Goal: Information Seeking & Learning: Compare options

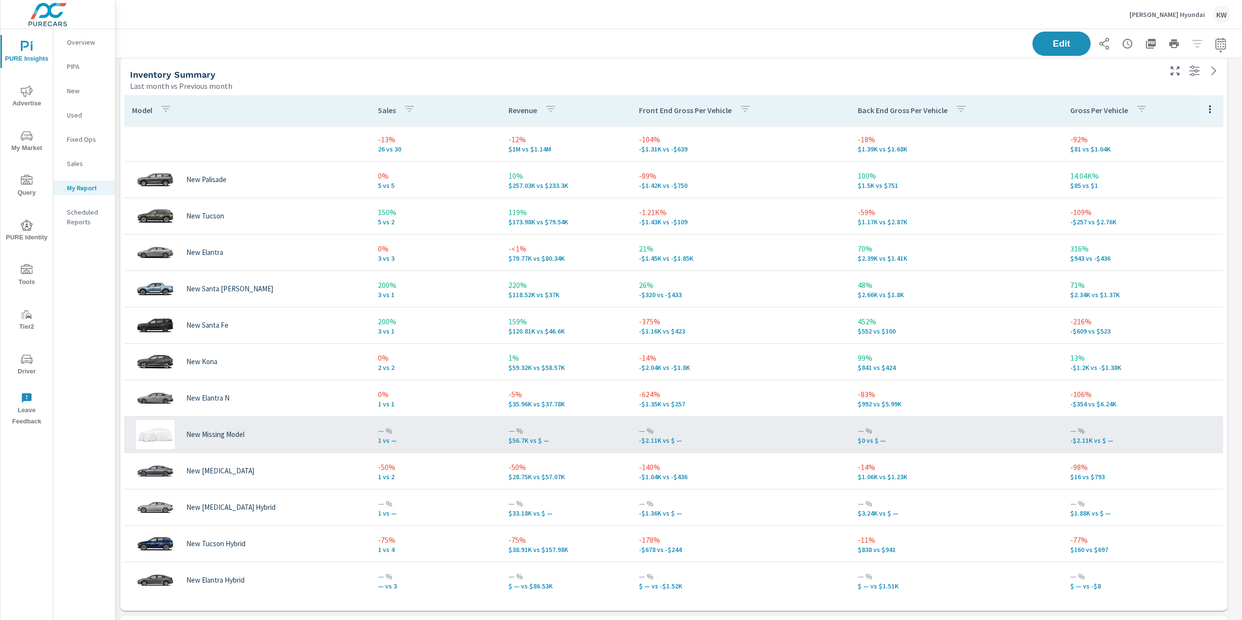
scroll to position [623, 0]
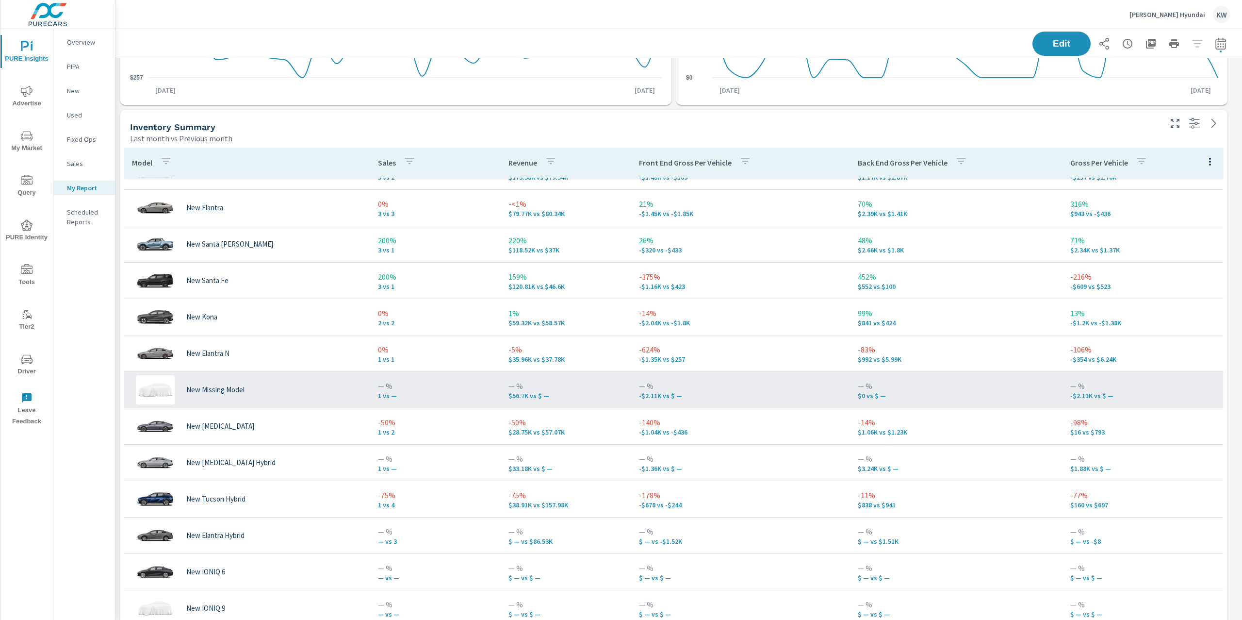
scroll to position [119, 0]
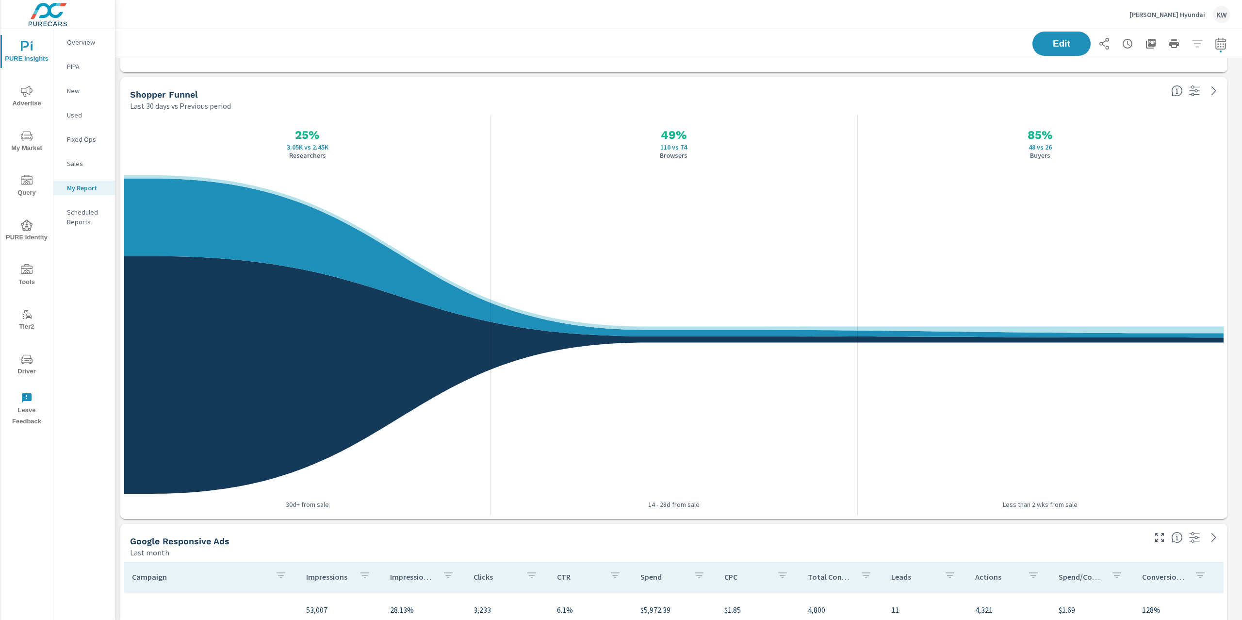
scroll to position [1214, 0]
click at [33, 142] on span "My Market" at bounding box center [26, 142] width 47 height 24
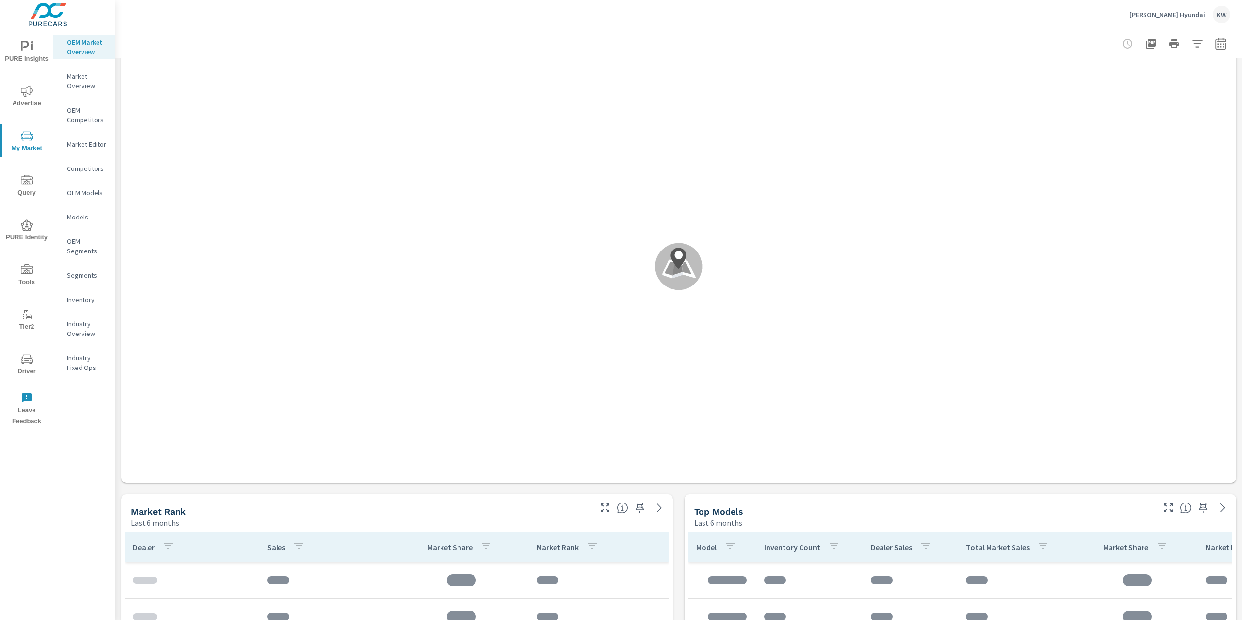
scroll to position [101, 0]
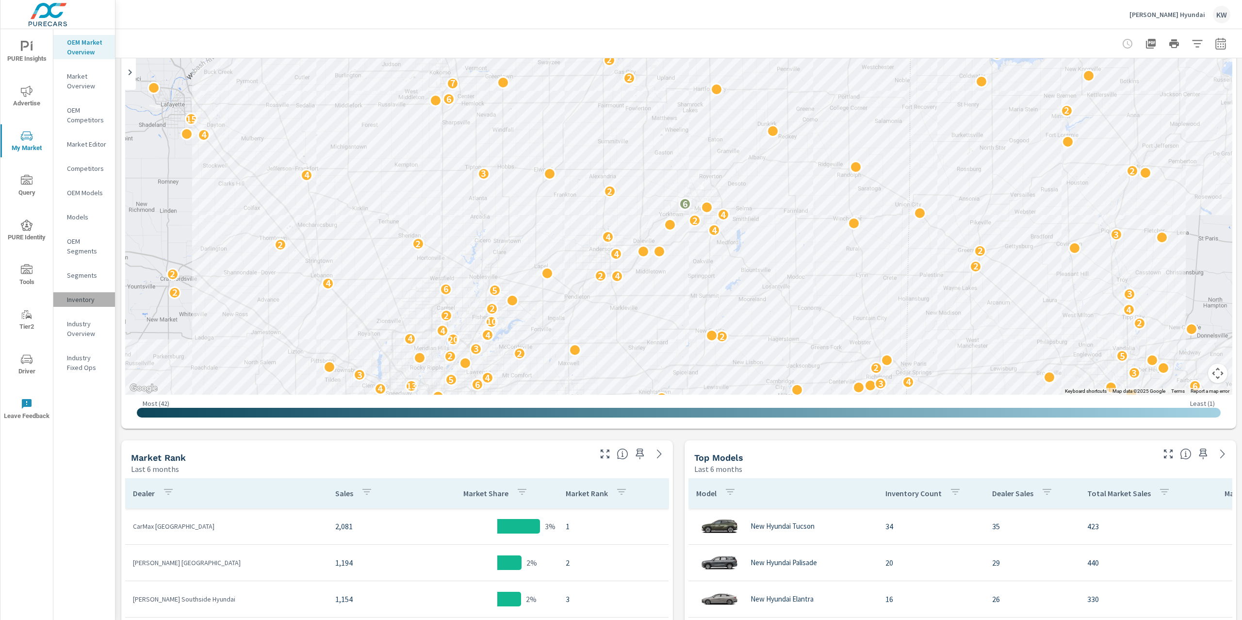
click at [87, 298] on p "Inventory" at bounding box center [87, 300] width 40 height 10
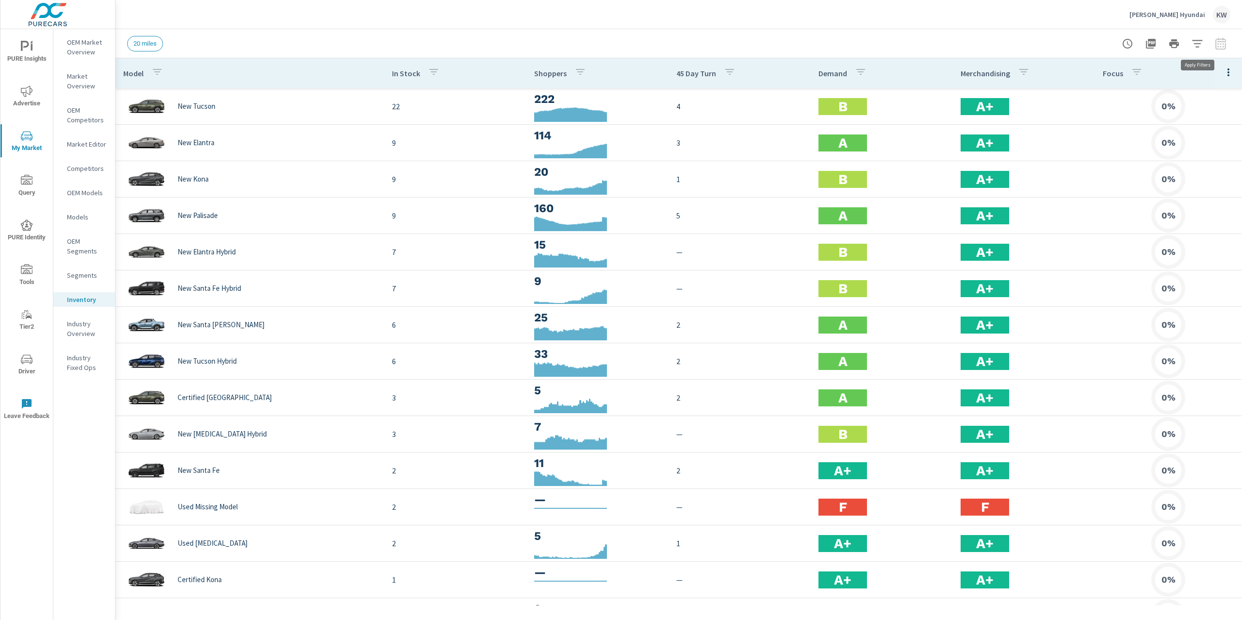
click at [1197, 46] on icon "button" at bounding box center [1197, 43] width 10 height 7
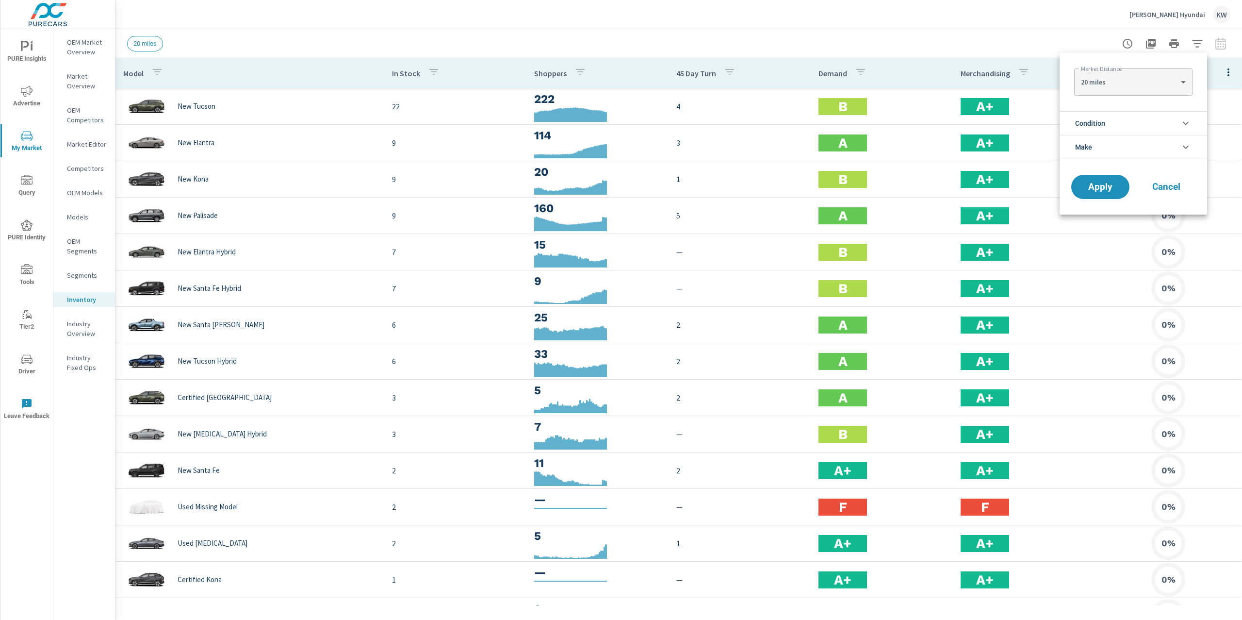
click at [1052, 104] on div at bounding box center [621, 310] width 1242 height 620
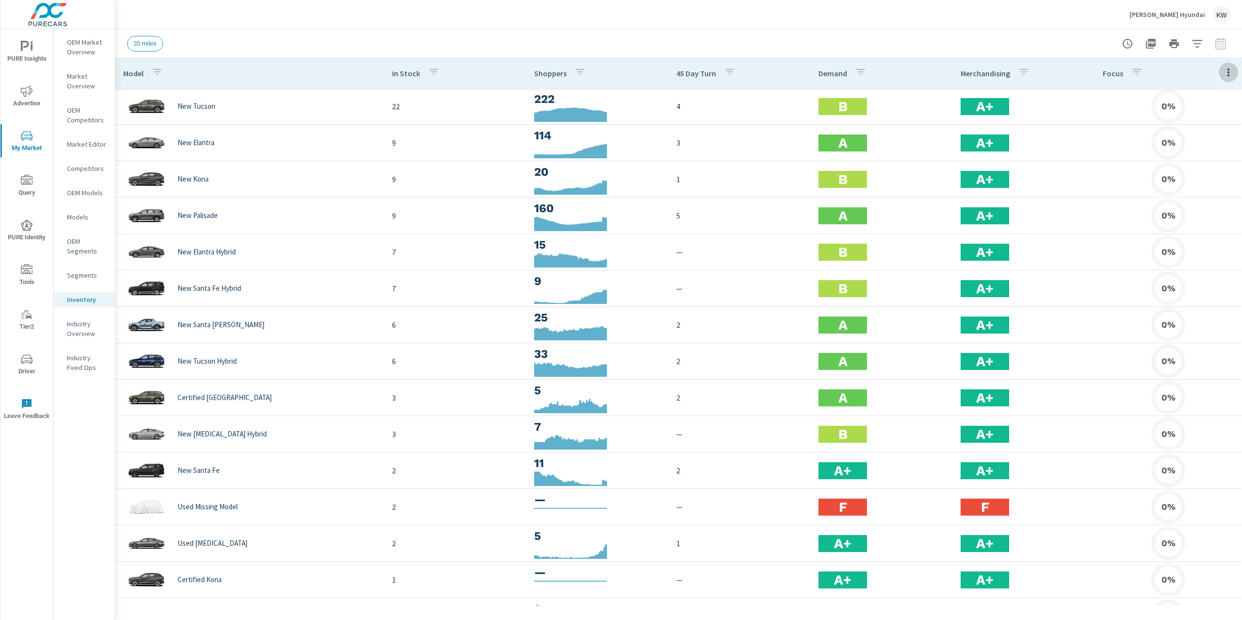
click at [1223, 73] on icon "button" at bounding box center [1229, 72] width 12 height 12
click at [1212, 227] on span "Customize columns..." at bounding box center [1197, 225] width 61 height 10
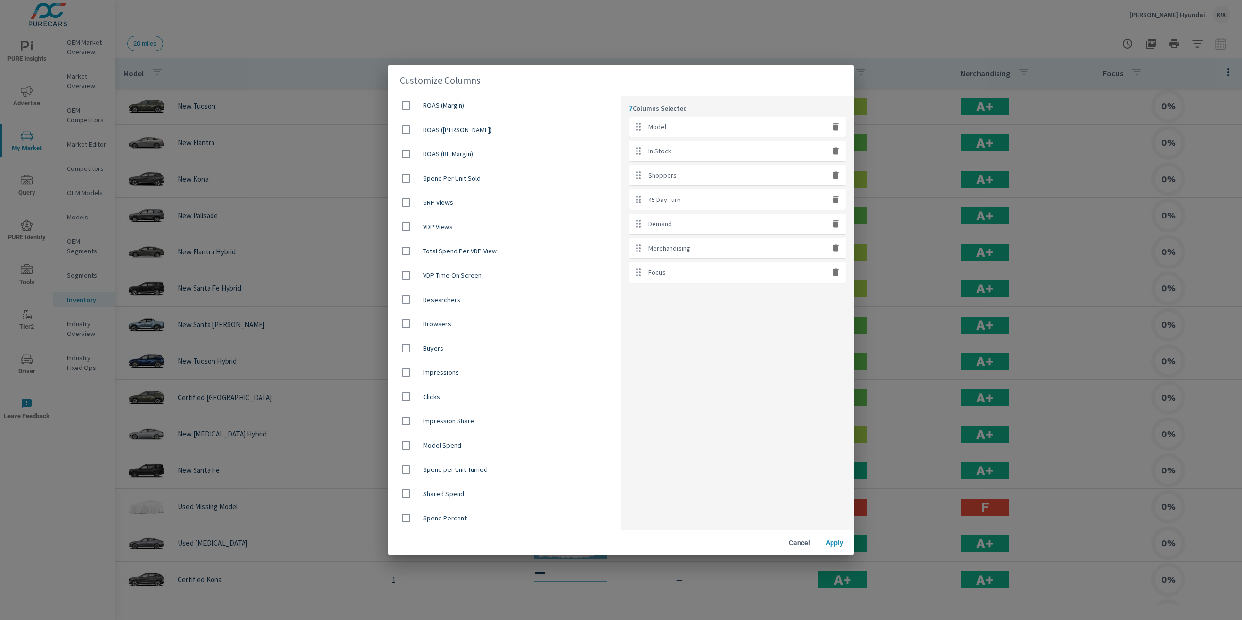
scroll to position [561, 0]
click at [468, 346] on span "Average Price" at bounding box center [518, 348] width 190 height 10
checkbox input "true"
drag, startPoint x: 644, startPoint y: 298, endPoint x: 643, endPoint y: 168, distance: 130.6
click at [643, 168] on ul "Model In Stock Shoppers 45 Day Turn Demand Merchandising Focus Average Price" at bounding box center [737, 211] width 217 height 190
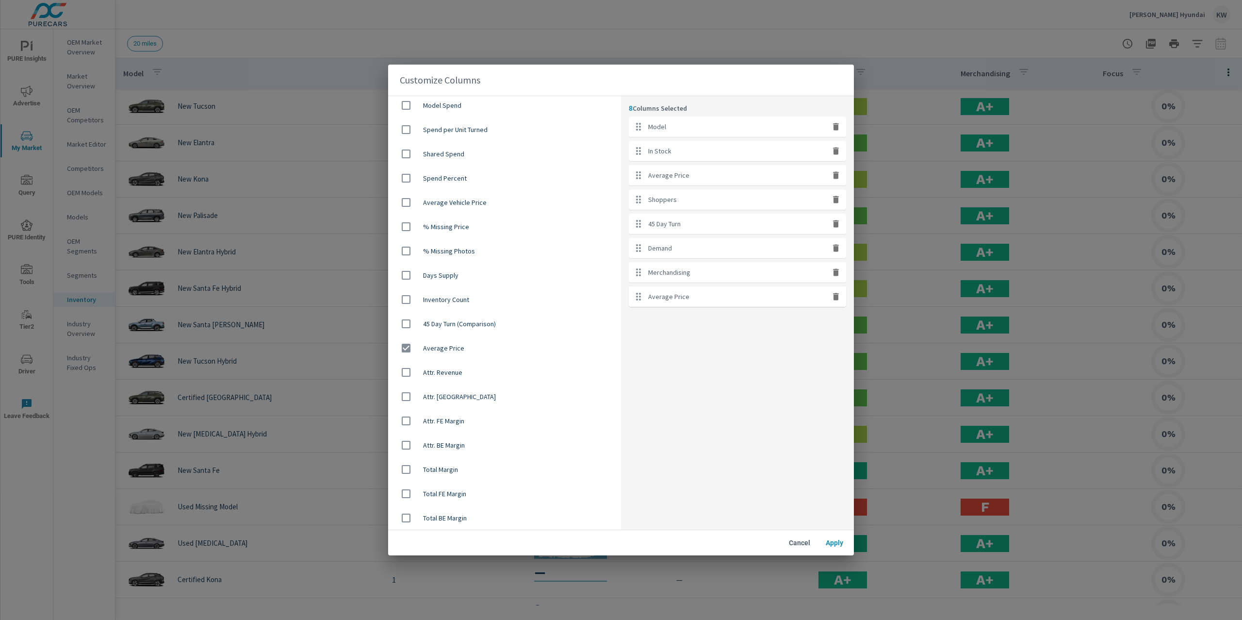
click at [706, 355] on div "8 Columns Selected Model In Stock Average Price Shoppers 45 Day Turn Demand Mer…" at bounding box center [737, 313] width 233 height 434
click at [838, 303] on div "Focus" at bounding box center [737, 296] width 217 height 20
click at [838, 296] on icon "button" at bounding box center [836, 296] width 6 height 7
checkbox input "false"
click at [834, 539] on span "Apply" at bounding box center [834, 542] width 23 height 9
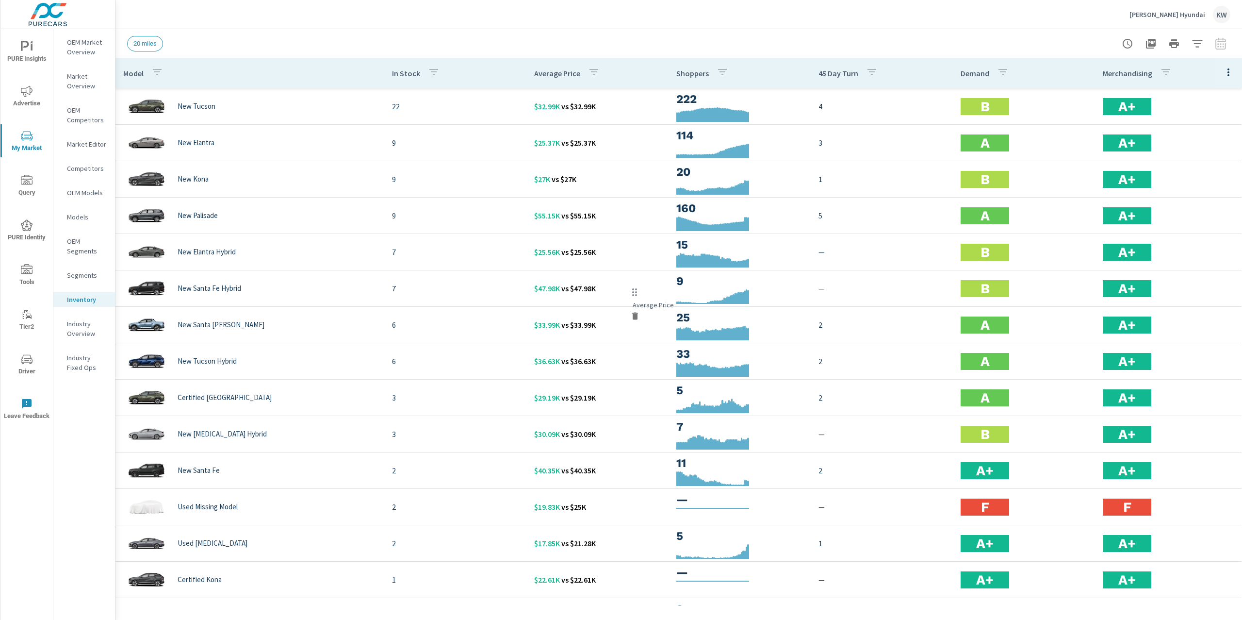
click at [783, 29] on div "20 miles" at bounding box center [679, 43] width 1104 height 29
click at [40, 52] on span "PURE Insights" at bounding box center [26, 53] width 47 height 24
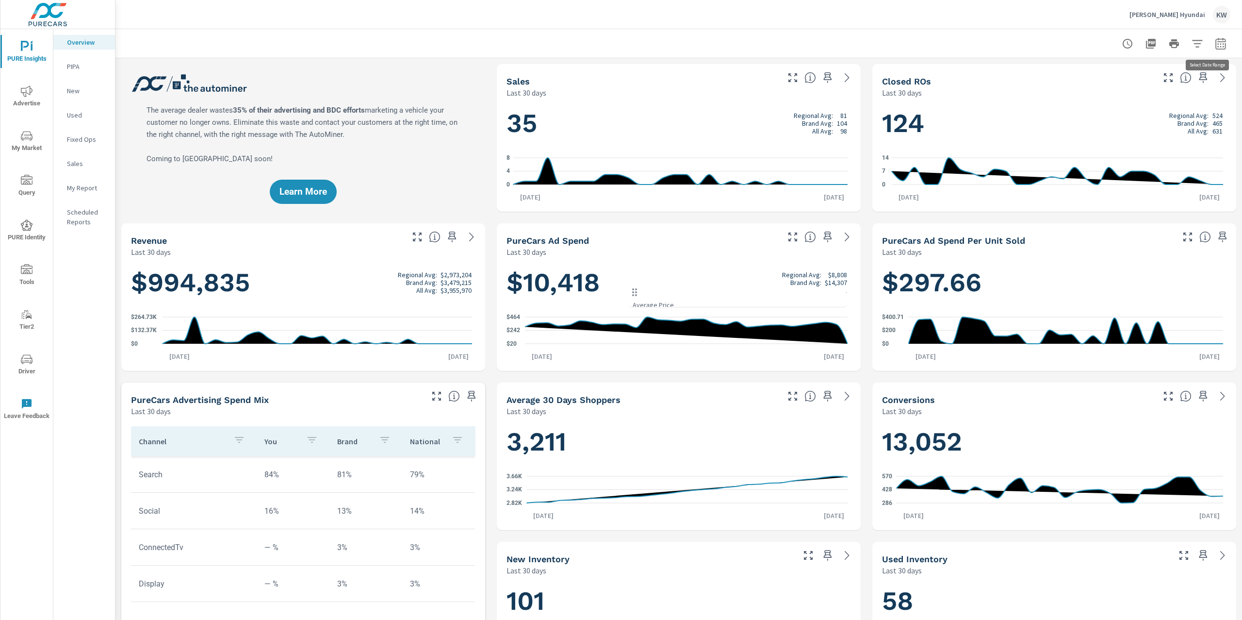
click at [1215, 47] on icon "button" at bounding box center [1221, 44] width 12 height 12
click at [1164, 87] on select "Custom [DATE] Last week Last 7 days Last 14 days Last 30 days Last 45 days Last…" at bounding box center [1133, 83] width 97 height 19
click at [1085, 74] on select "Custom [DATE] Last week Last 7 days Last 14 days Last 30 days Last 45 days Last…" at bounding box center [1133, 83] width 97 height 19
select select "Last month"
click at [1123, 137] on span "Apply" at bounding box center [1112, 136] width 40 height 9
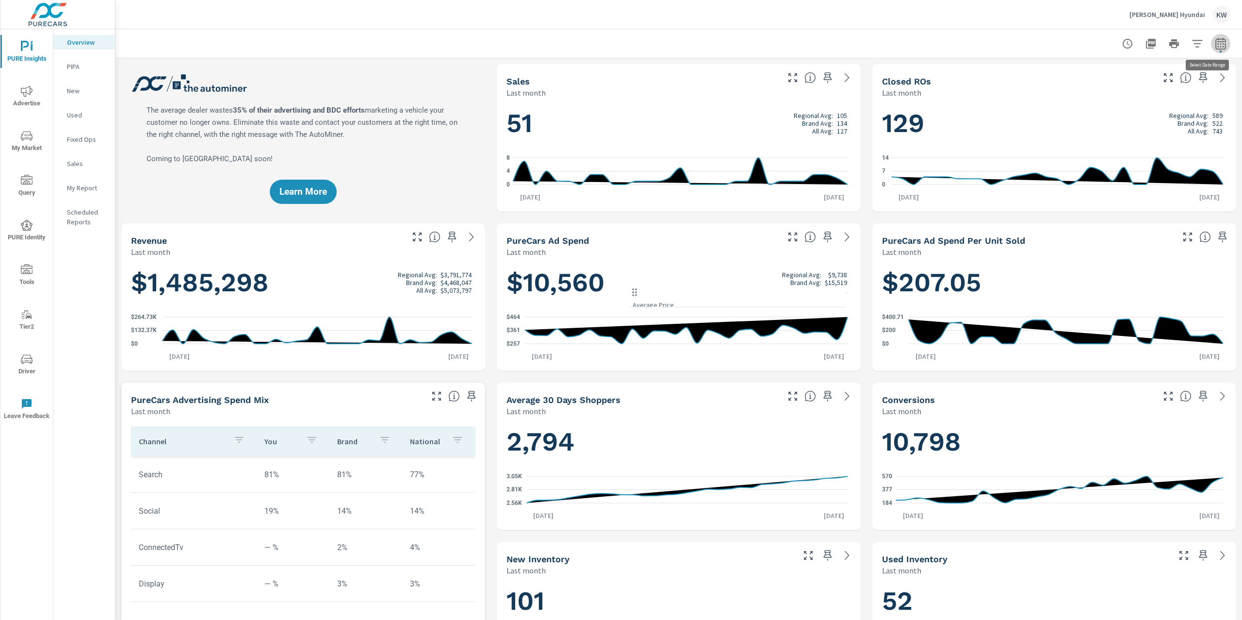
click at [1218, 46] on icon "button" at bounding box center [1221, 45] width 6 height 4
select select "Last month"
click at [1126, 110] on p "+ Add comparison" at bounding box center [1143, 109] width 124 height 12
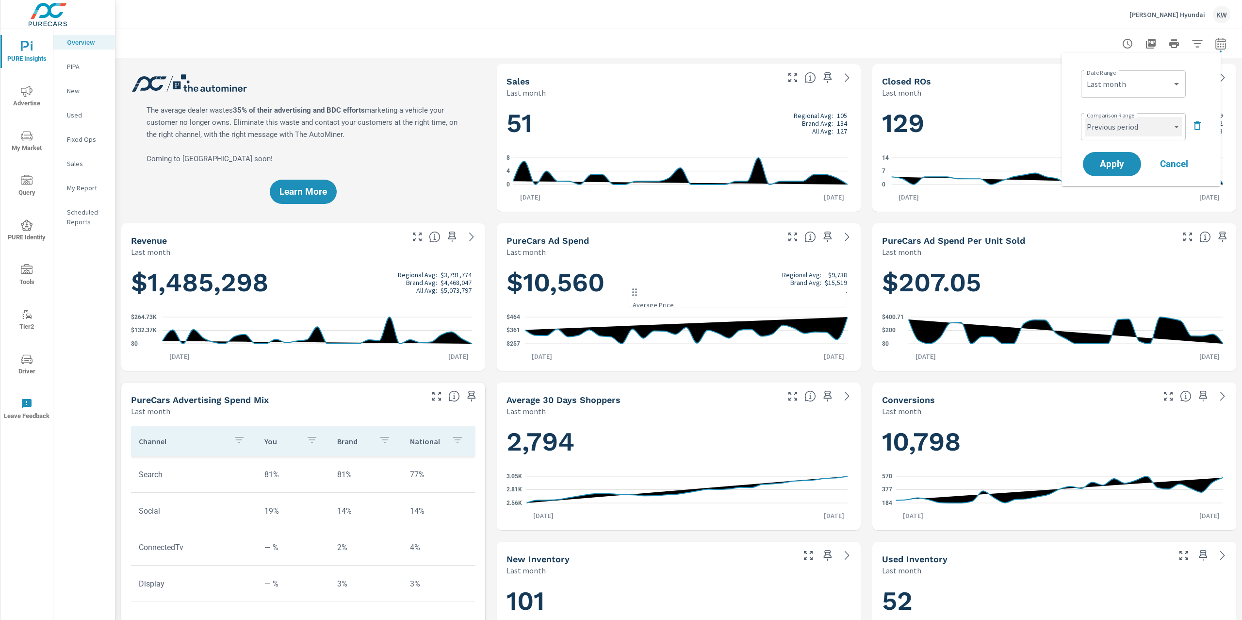
click at [1123, 130] on select "Custom Previous period Previous month Previous year" at bounding box center [1133, 126] width 97 height 19
click at [1085, 117] on select "Custom Previous period Previous month Previous year" at bounding box center [1133, 126] width 97 height 19
select select "Previous month"
click at [1116, 165] on span "Apply" at bounding box center [1112, 164] width 40 height 9
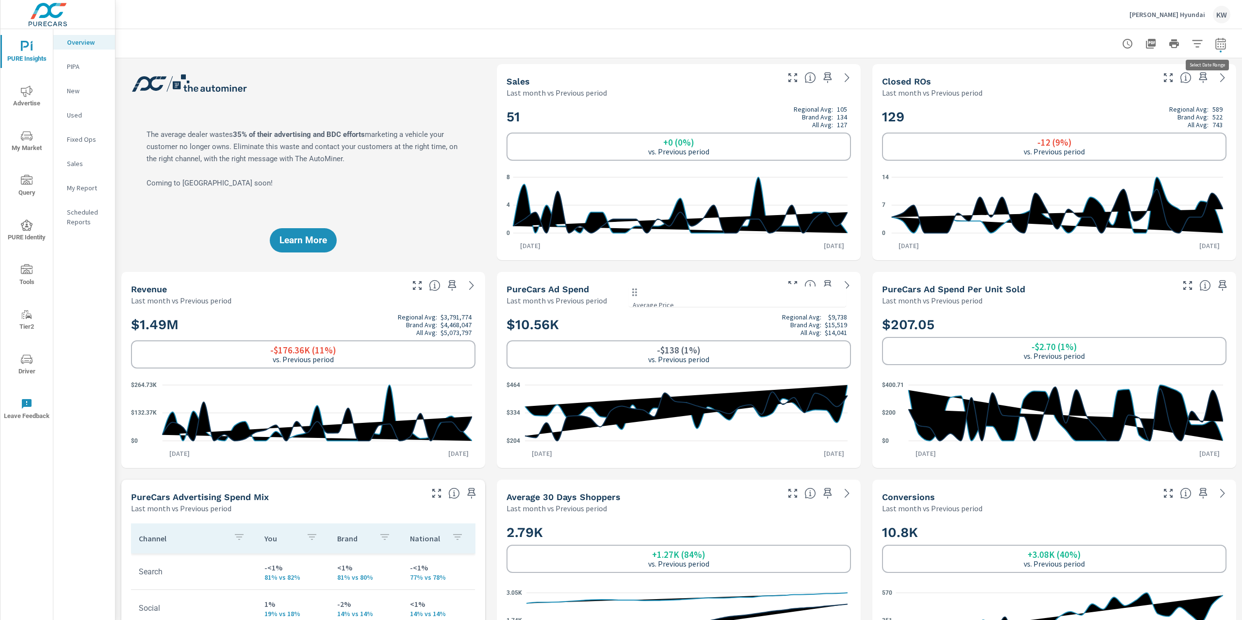
click at [1211, 51] on button "button" at bounding box center [1220, 43] width 19 height 19
select select "Last month"
click at [1176, 125] on select "Custom Previous period Previous month Previous year" at bounding box center [1133, 126] width 97 height 19
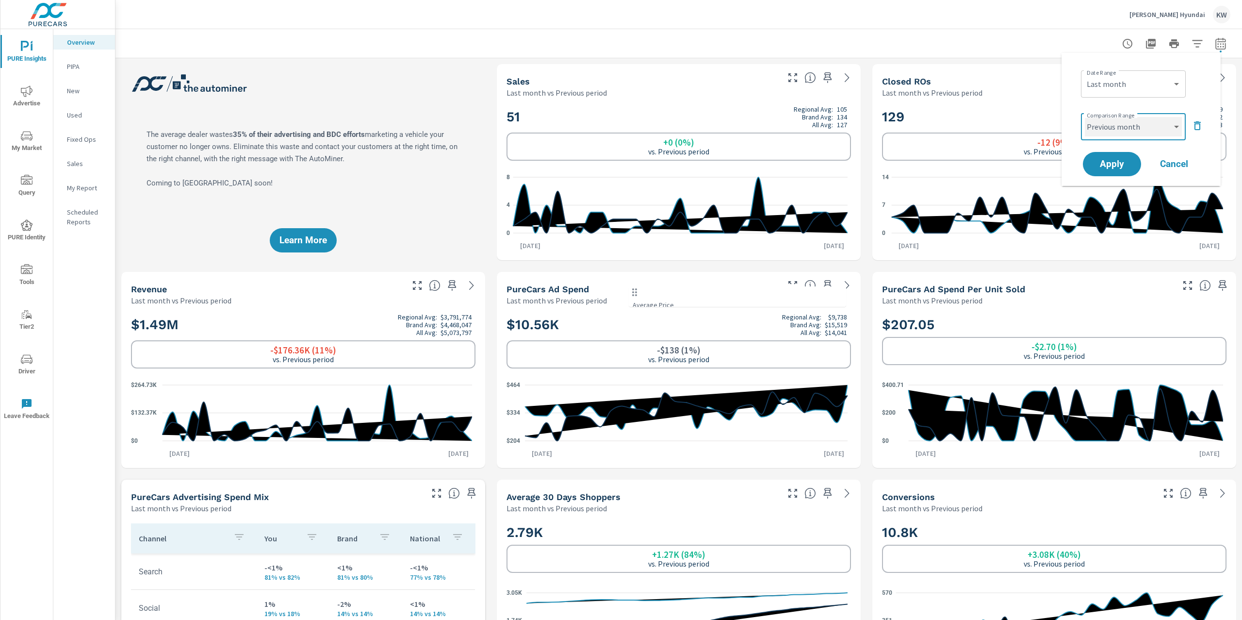
click at [1085, 117] on select "Custom Previous period Previous month Previous year" at bounding box center [1133, 126] width 97 height 19
select select "Previous month"
click at [1117, 165] on span "Apply" at bounding box center [1112, 164] width 40 height 9
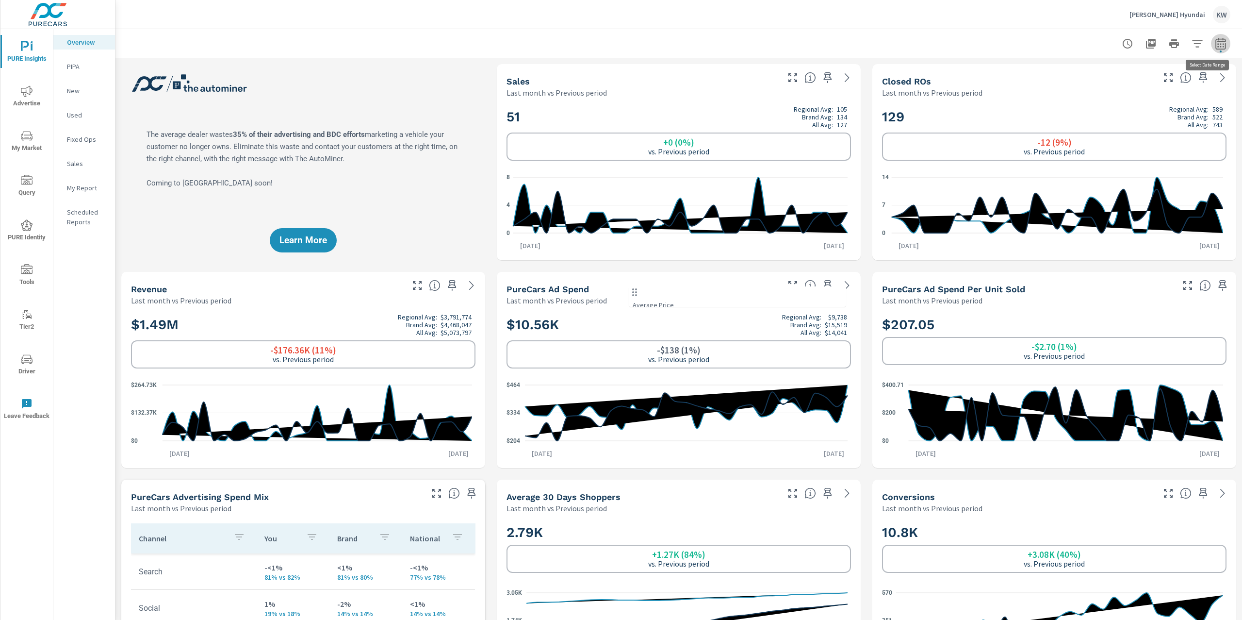
click at [1211, 50] on button "button" at bounding box center [1220, 43] width 19 height 19
select select "Last month"
click at [1164, 126] on select "Custom Previous period Previous month Previous year" at bounding box center [1133, 126] width 97 height 19
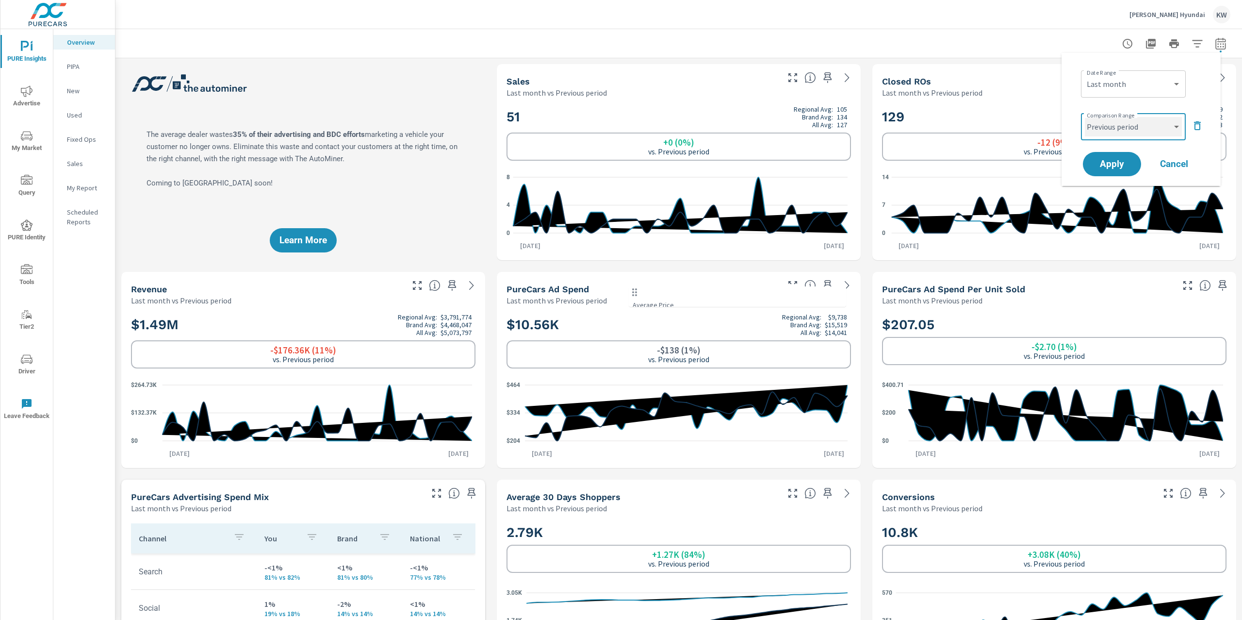
click at [1085, 117] on select "Custom Previous period Previous month Previous year" at bounding box center [1133, 126] width 97 height 19
select select "Previous month"
click at [1119, 162] on span "Apply" at bounding box center [1112, 164] width 40 height 9
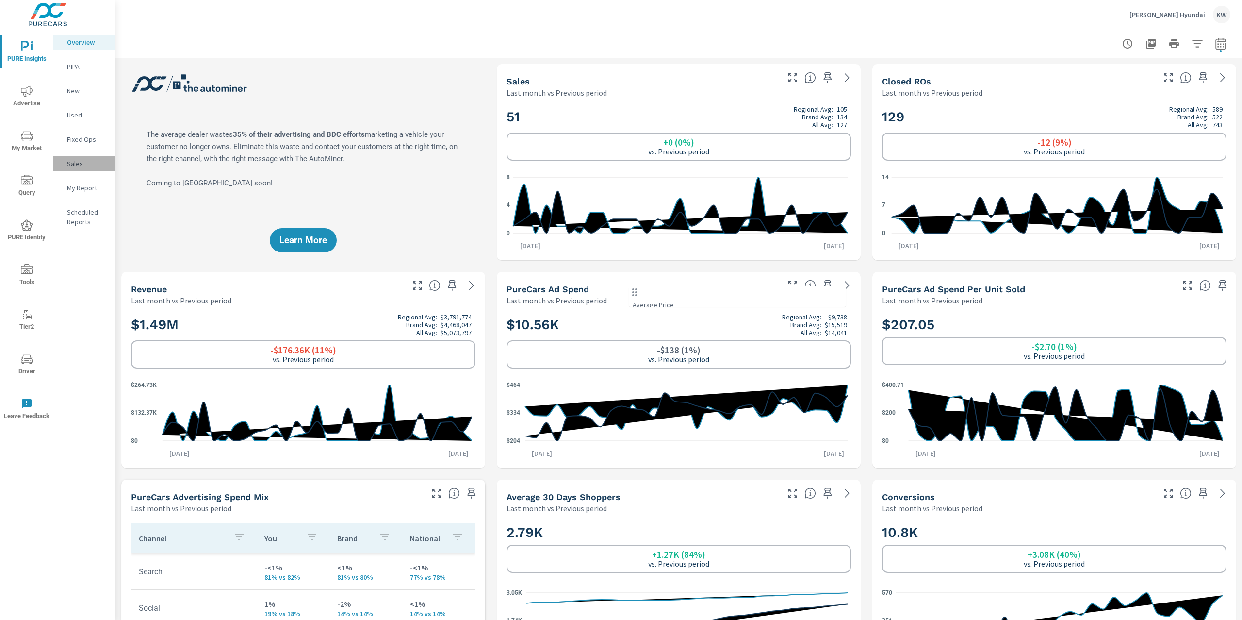
click at [90, 167] on p "Sales" at bounding box center [87, 164] width 40 height 10
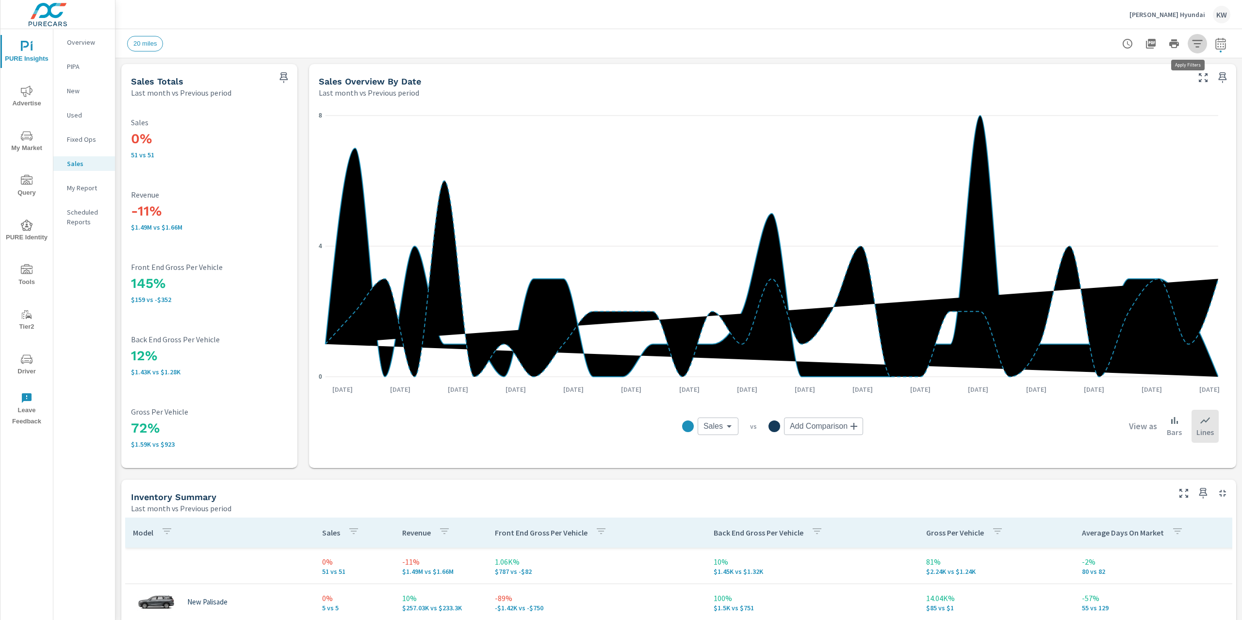
click at [1192, 47] on icon "button" at bounding box center [1198, 44] width 12 height 12
click at [1147, 129] on li "Condition" at bounding box center [1124, 123] width 148 height 24
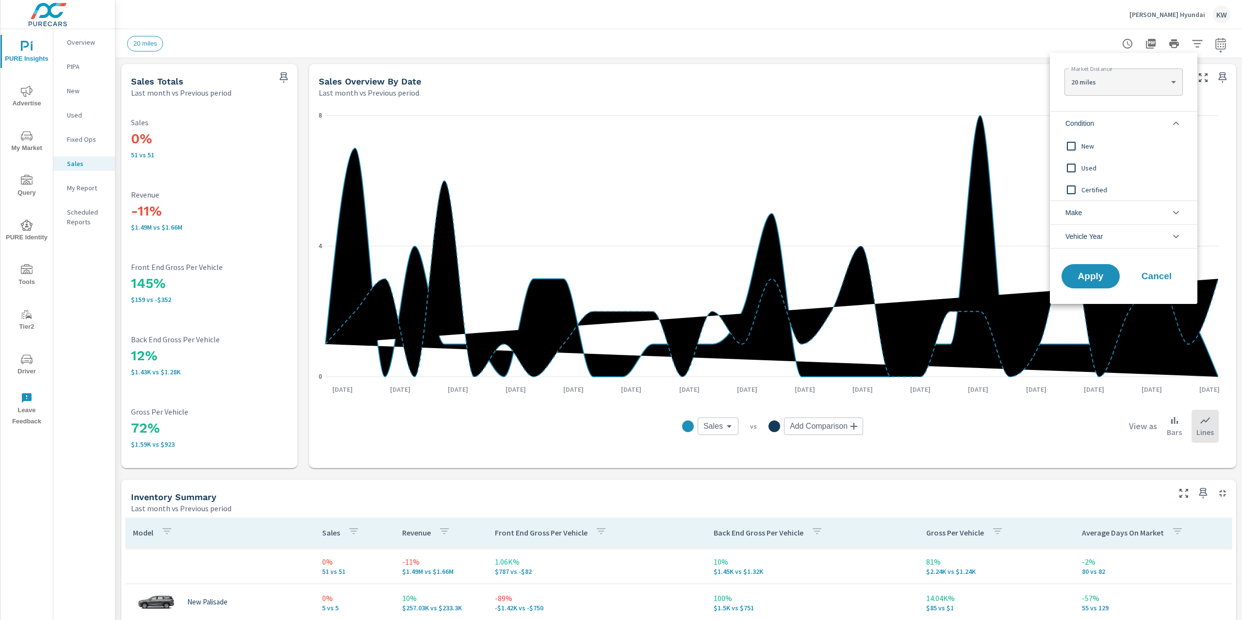
click at [1074, 146] on input "filter options" at bounding box center [1071, 146] width 20 height 20
click at [1086, 281] on span "Apply" at bounding box center [1091, 276] width 40 height 9
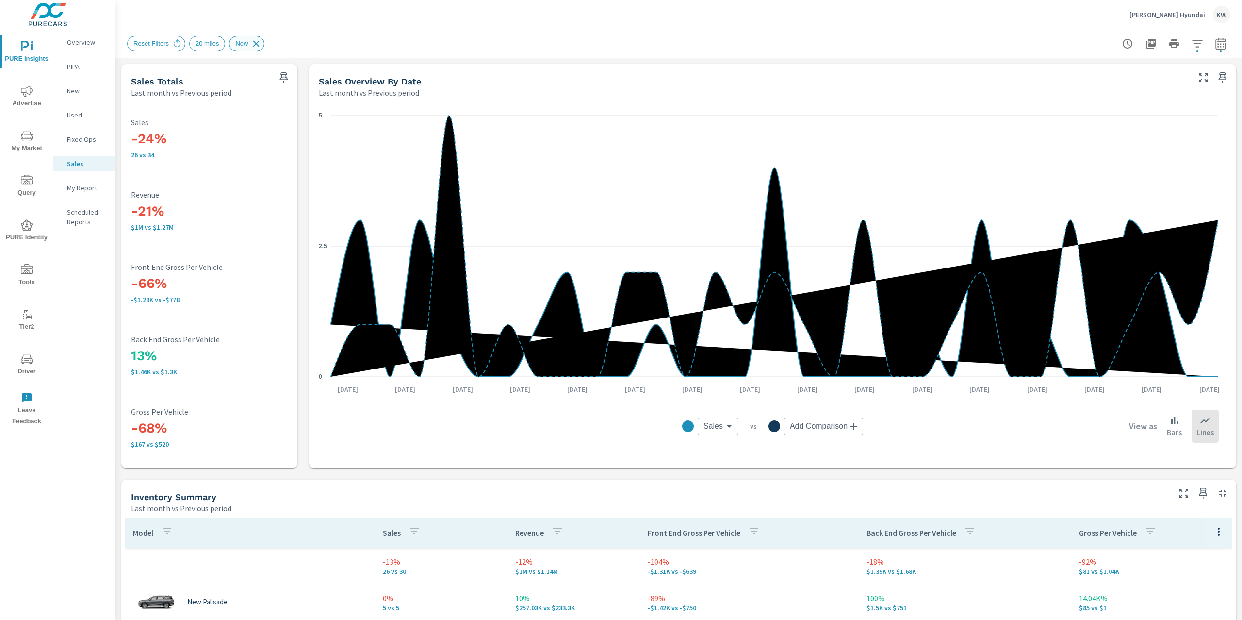
click at [262, 46] on icon at bounding box center [256, 43] width 11 height 11
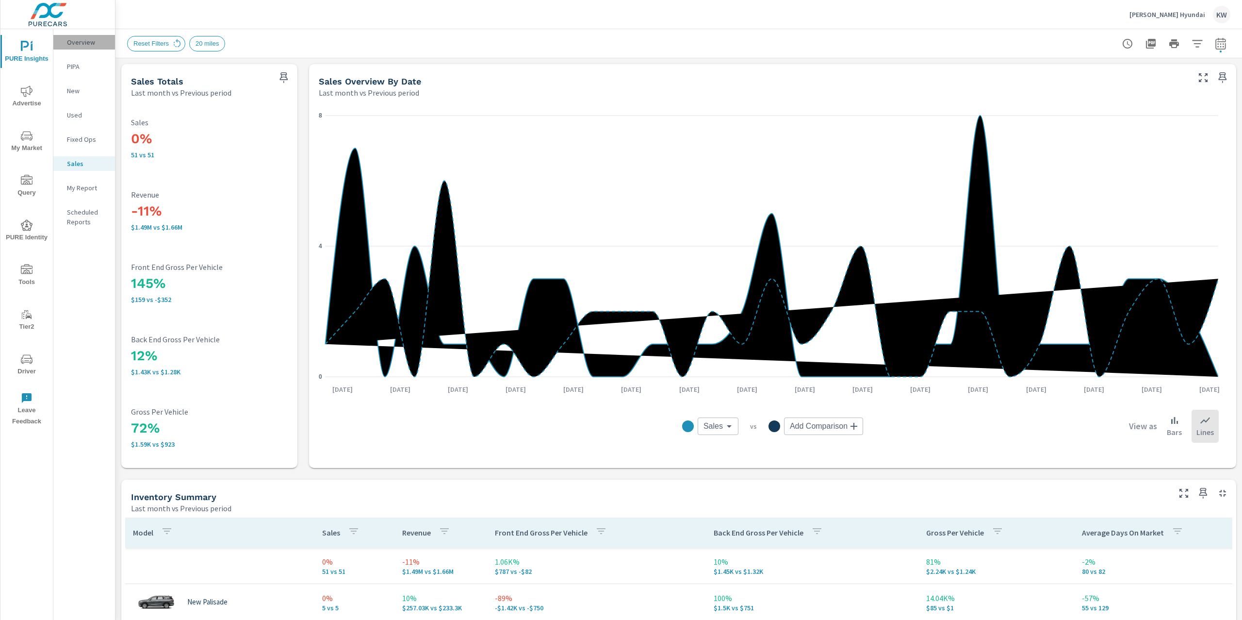
click at [80, 46] on p "Overview" at bounding box center [87, 42] width 40 height 10
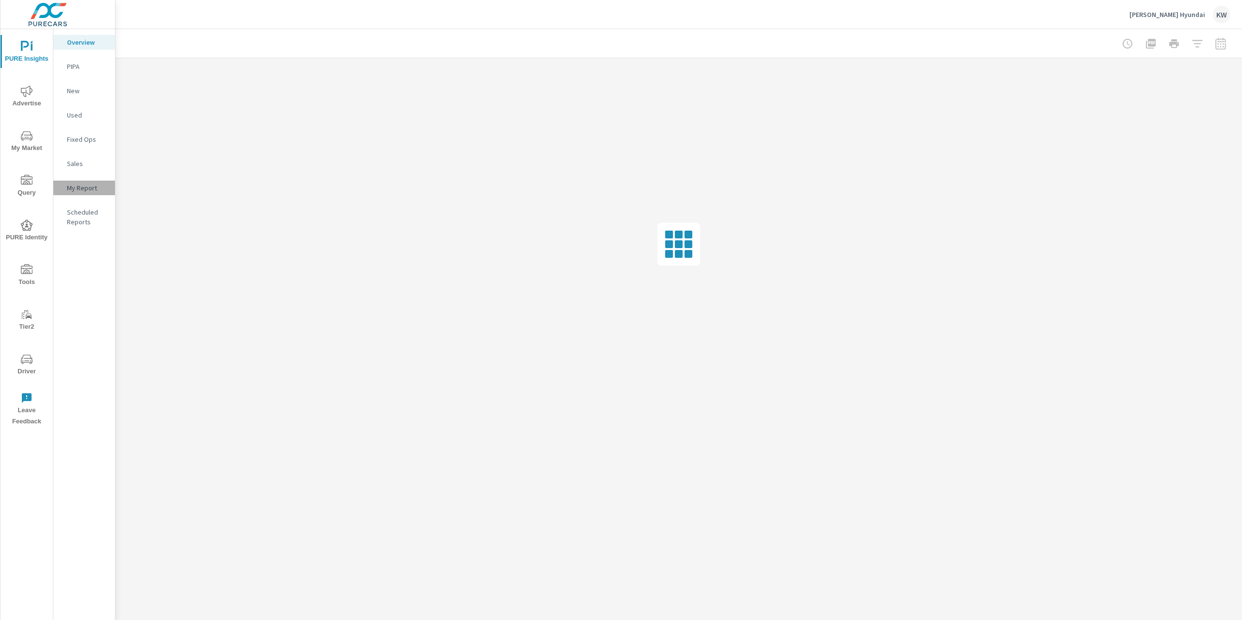
click at [94, 189] on p "My Report" at bounding box center [87, 188] width 40 height 10
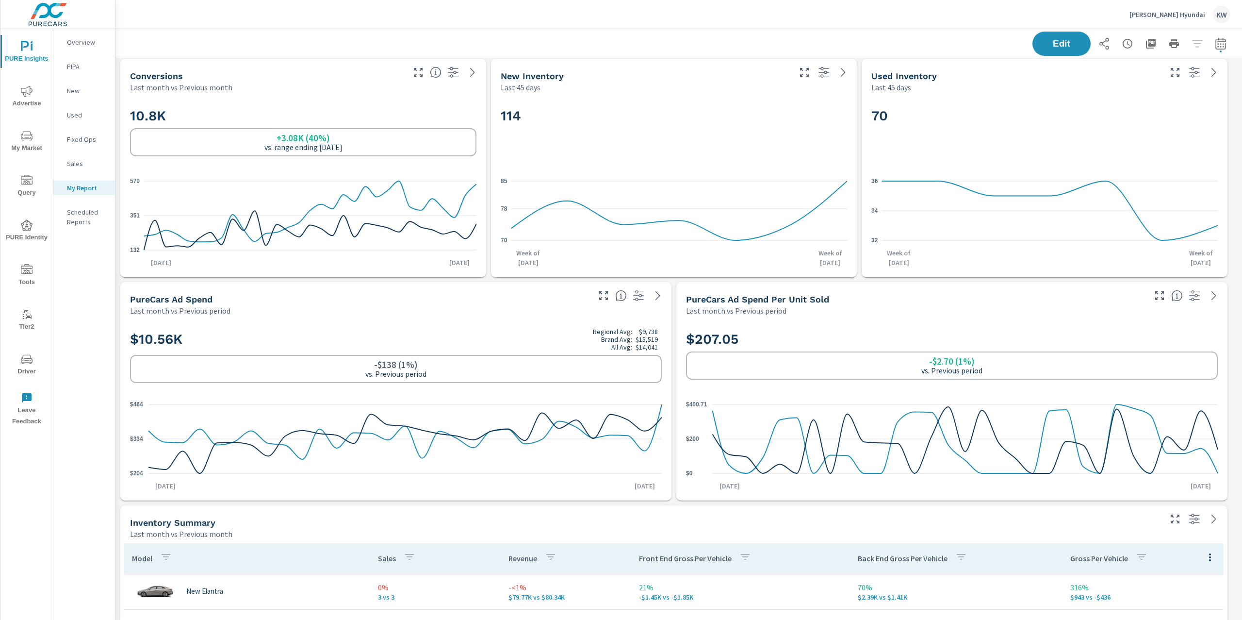
scroll to position [238, 0]
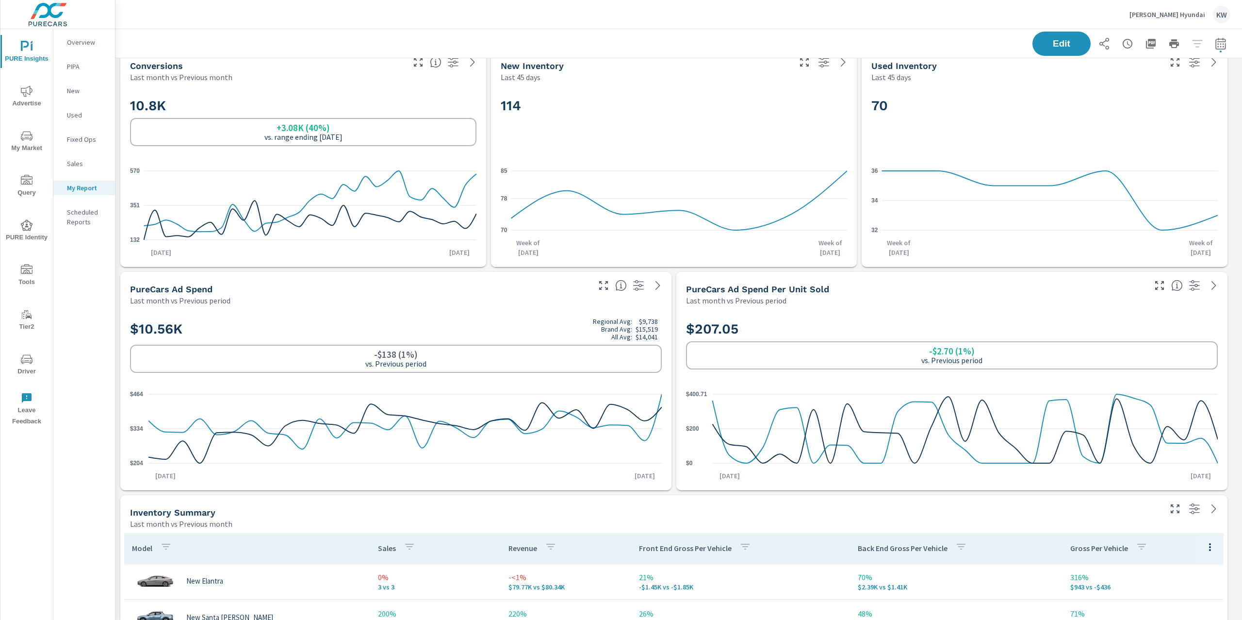
click at [28, 133] on icon "nav menu" at bounding box center [27, 136] width 12 height 12
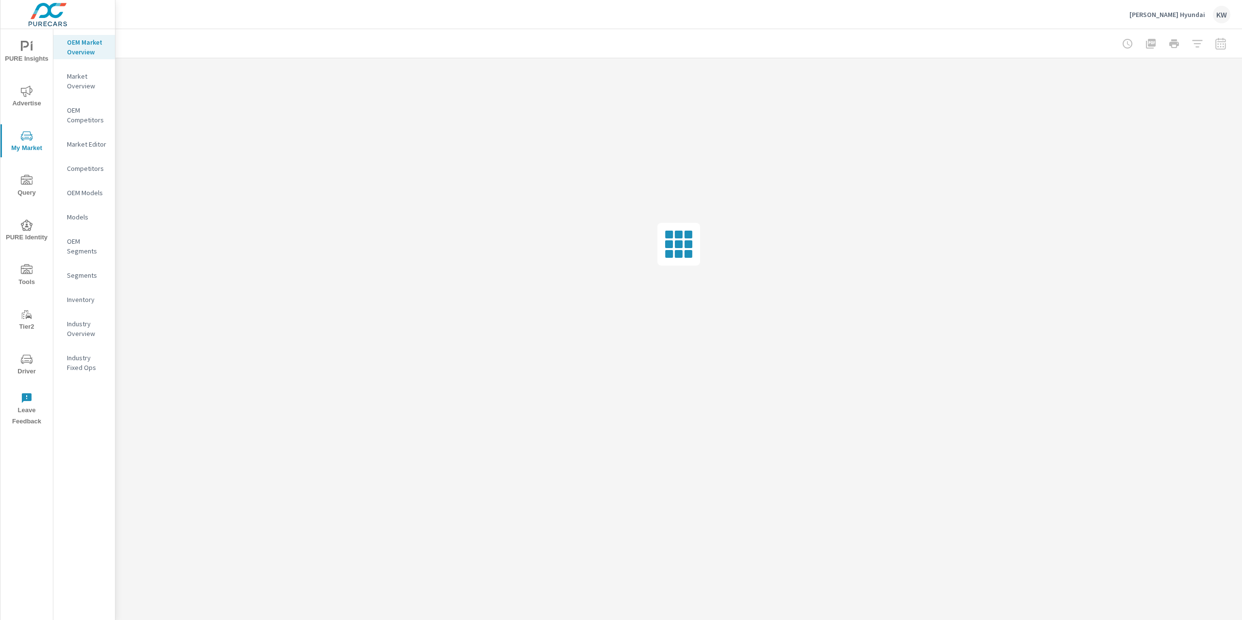
click at [79, 327] on p "Industry Overview" at bounding box center [87, 328] width 40 height 19
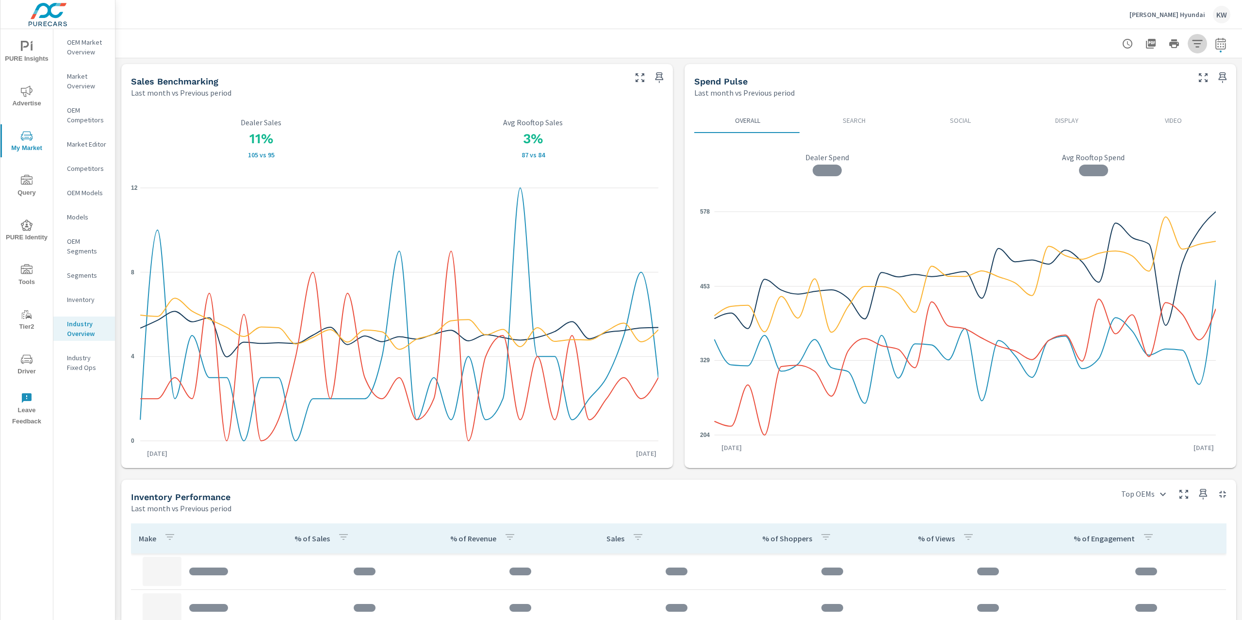
click at [1192, 46] on icon "button" at bounding box center [1197, 43] width 10 height 7
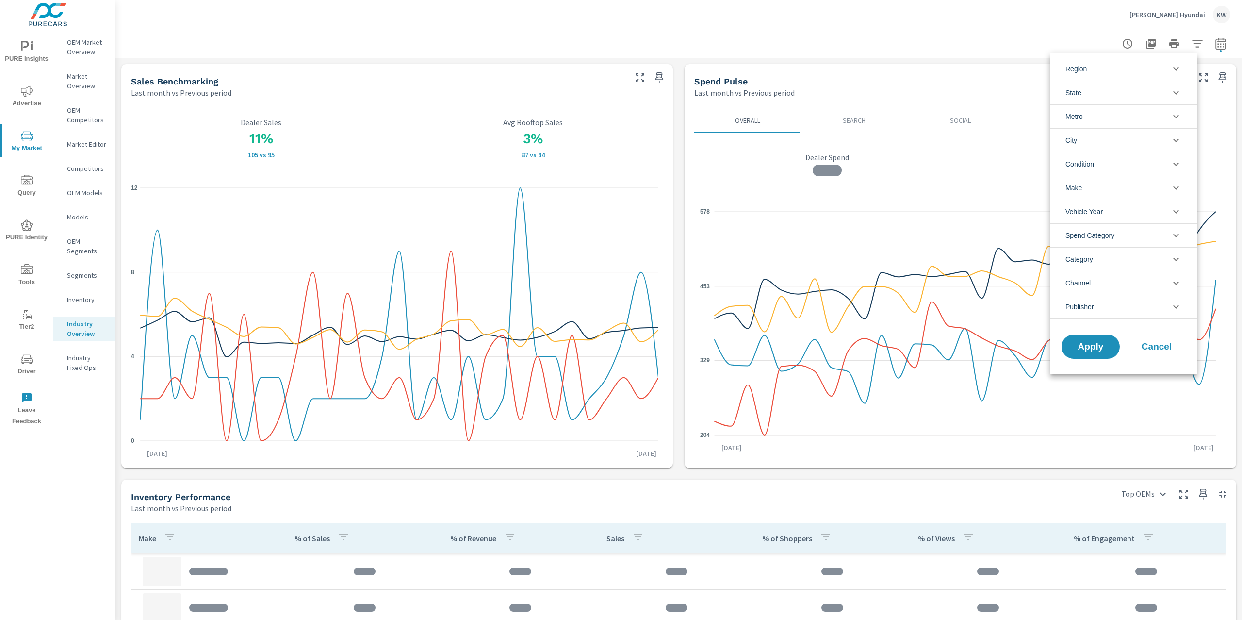
click at [1174, 156] on li "Condition" at bounding box center [1124, 164] width 148 height 24
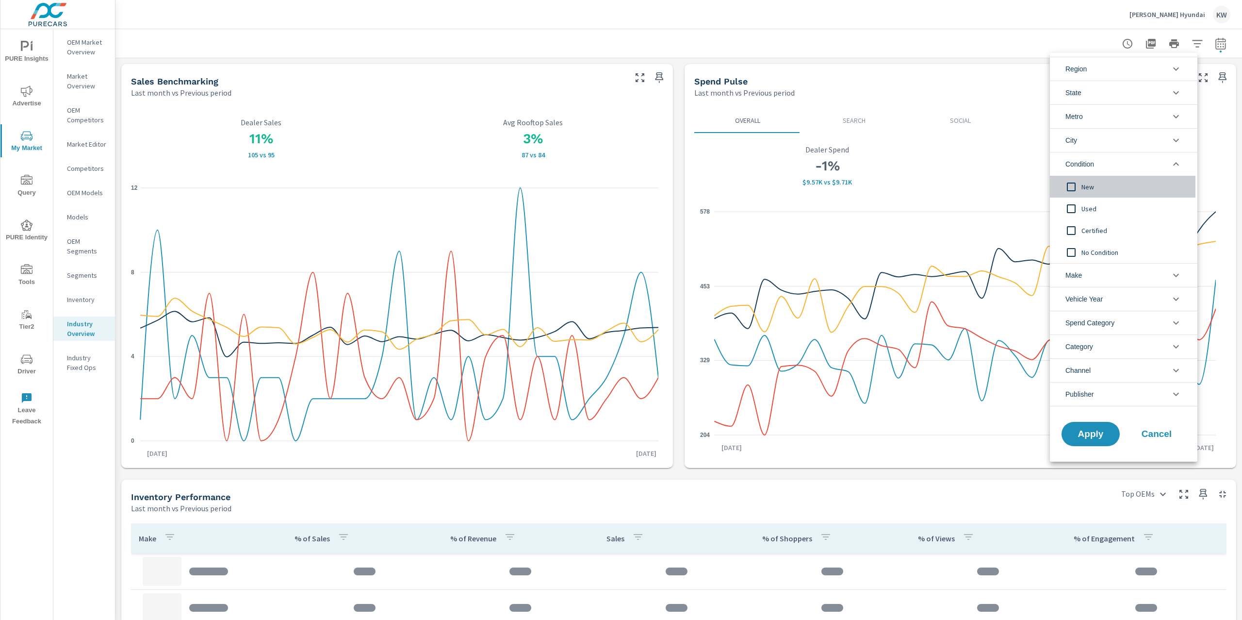
click at [1075, 187] on input "filter options" at bounding box center [1071, 187] width 20 height 20
click at [1085, 431] on span "Apply" at bounding box center [1091, 434] width 40 height 9
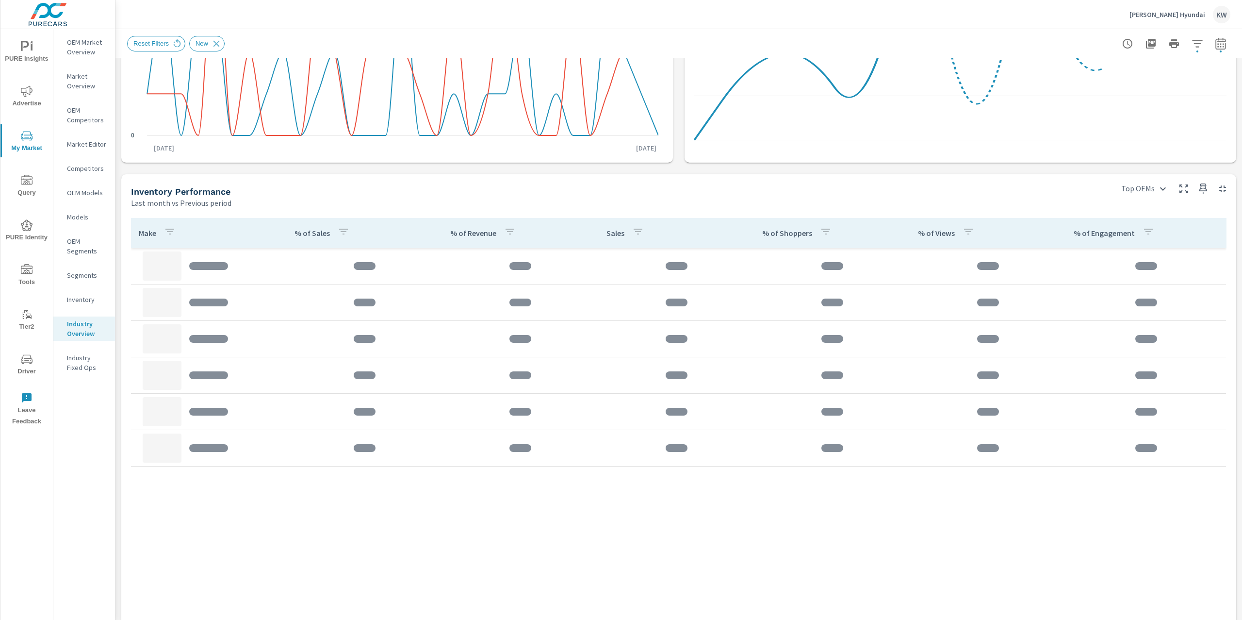
scroll to position [307, 0]
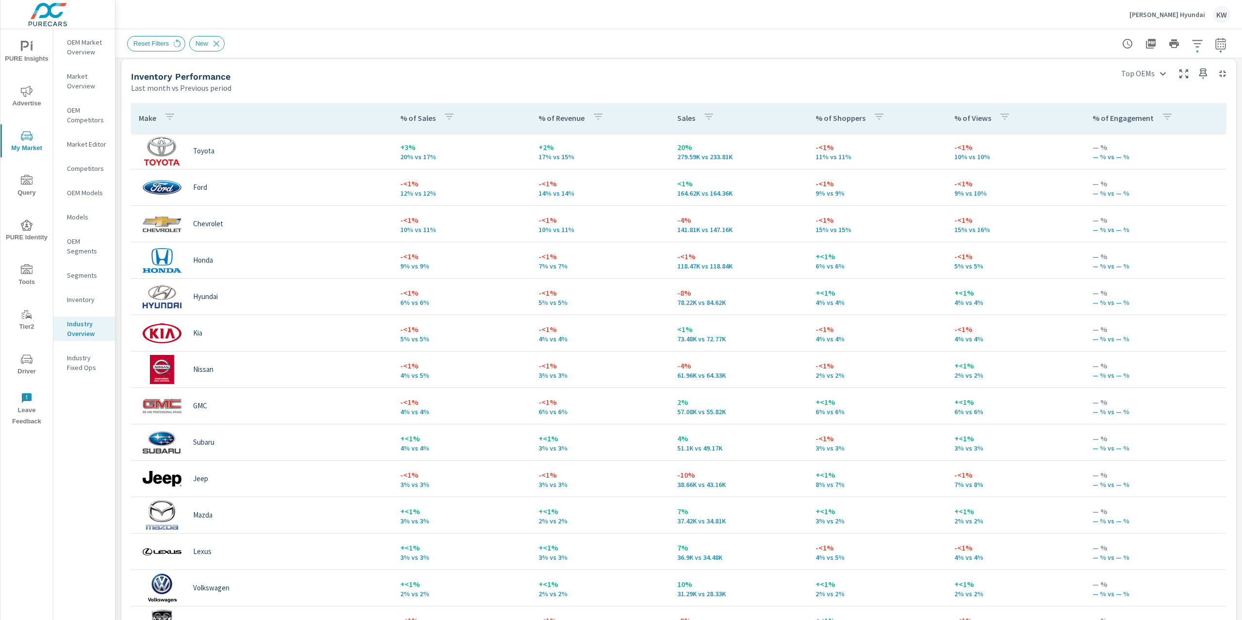
scroll to position [420, 0]
click at [1211, 45] on button "button" at bounding box center [1220, 43] width 19 height 19
select select "Last month"
select select "Previous period"
click at [1144, 90] on select "Custom [DATE] Last week Last 7 days Last 14 days Last 30 days Last 45 days Last…" at bounding box center [1133, 83] width 97 height 19
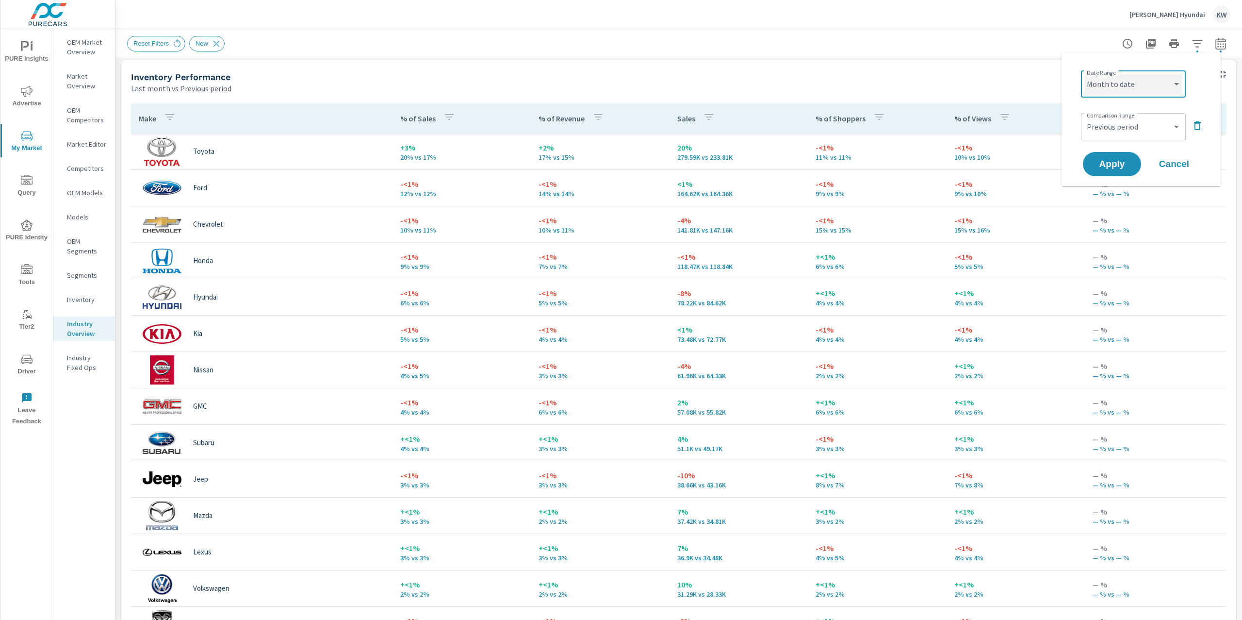
click at [1085, 74] on select "Custom [DATE] Last week Last 7 days Last 14 days Last 30 days Last 45 days Last…" at bounding box center [1133, 83] width 97 height 19
select select "Month to date"
click at [1110, 168] on span "Apply" at bounding box center [1112, 164] width 40 height 9
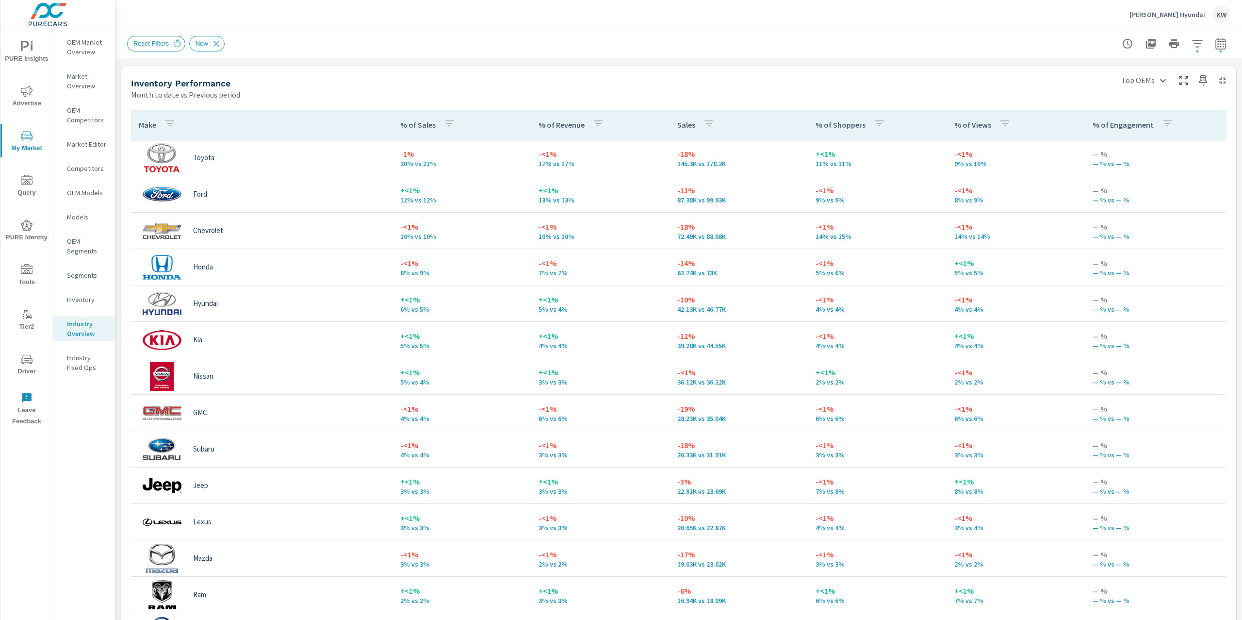
scroll to position [416, 0]
